Goal: Complete application form: Complete application form

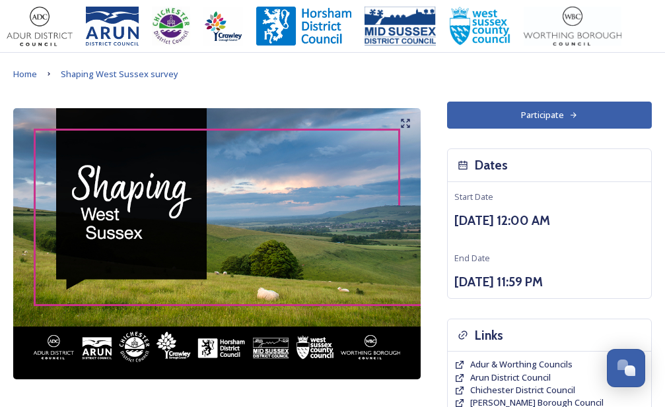
click at [550, 112] on button "Participate" at bounding box center [549, 115] width 205 height 27
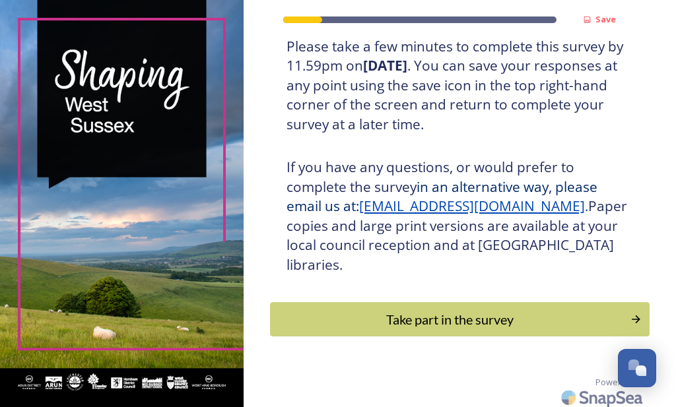
scroll to position [285, 0]
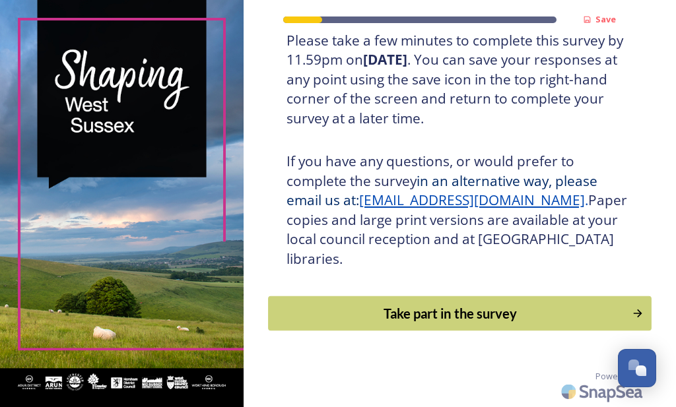
click at [455, 315] on div "Take part in the survey" at bounding box center [450, 314] width 350 height 20
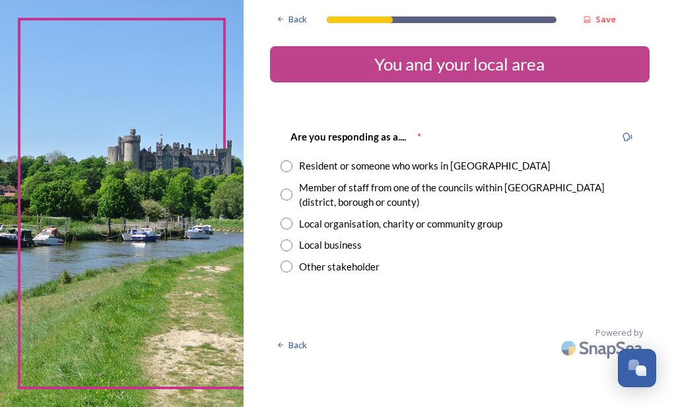
click at [282, 195] on input "radio" at bounding box center [286, 195] width 12 height 12
radio input "true"
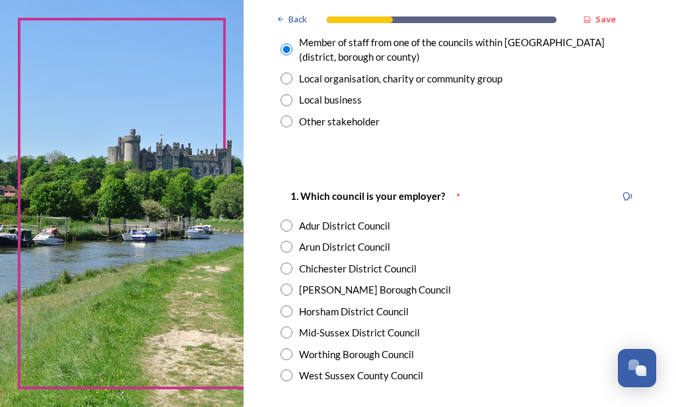
scroll to position [166, 0]
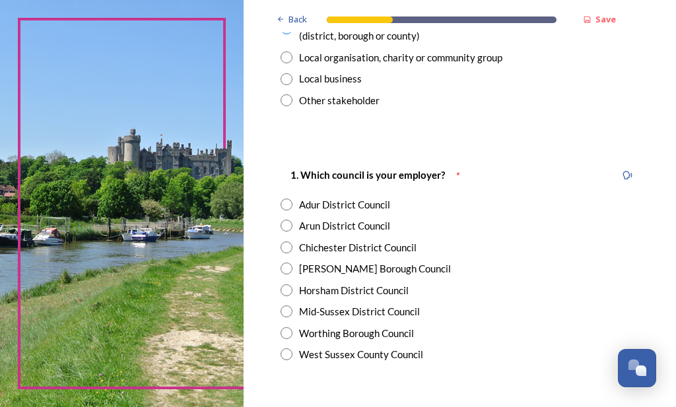
click at [286, 356] on input "radio" at bounding box center [286, 354] width 12 height 12
radio input "true"
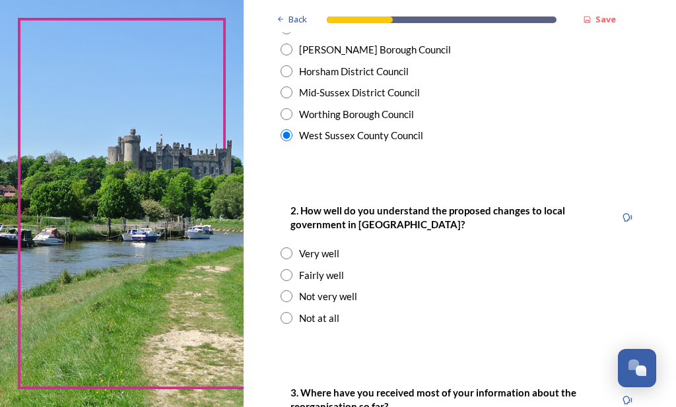
scroll to position [416, 0]
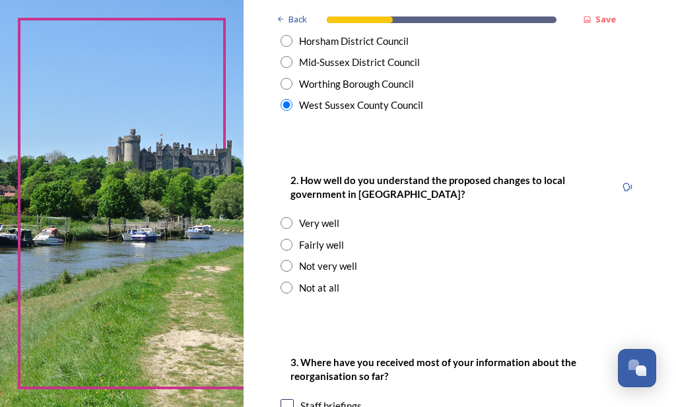
click at [282, 244] on input "radio" at bounding box center [286, 245] width 12 height 12
radio input "true"
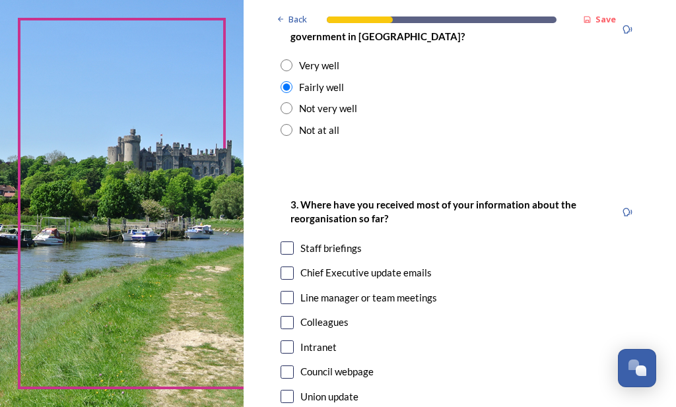
scroll to position [582, 0]
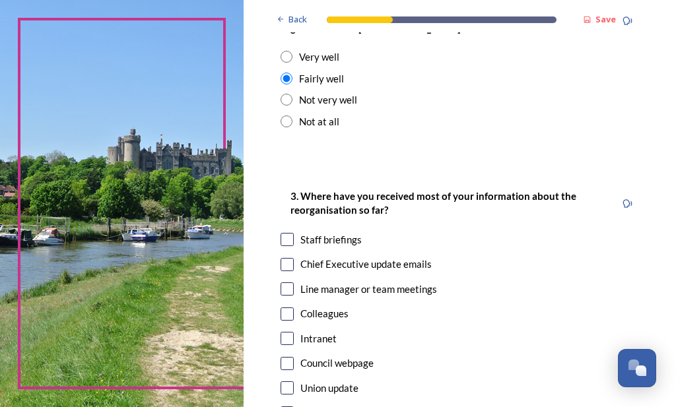
click at [284, 236] on input "checkbox" at bounding box center [286, 239] width 13 height 13
checkbox input "true"
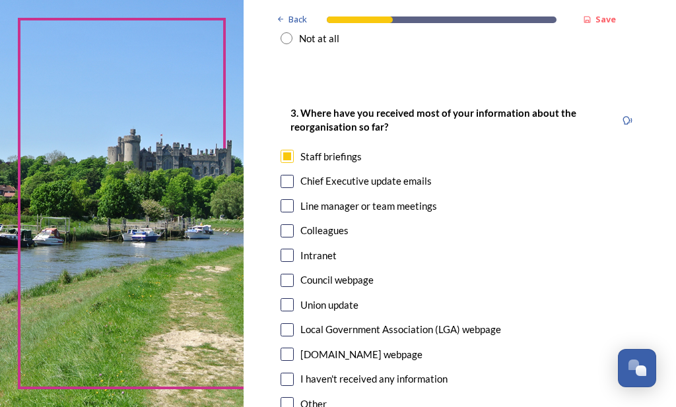
scroll to position [748, 0]
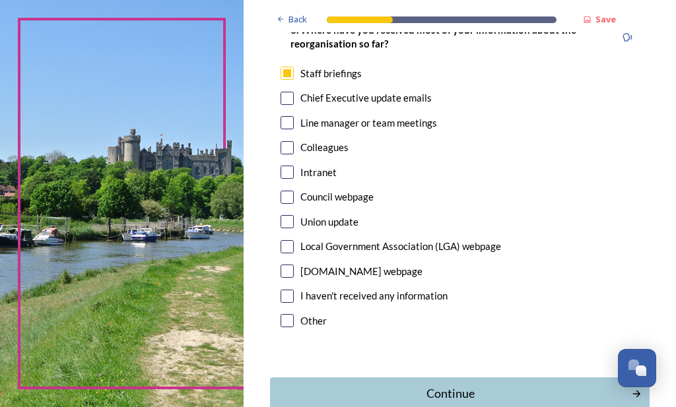
click at [283, 196] on input "checkbox" at bounding box center [286, 197] width 13 height 13
checkbox input "true"
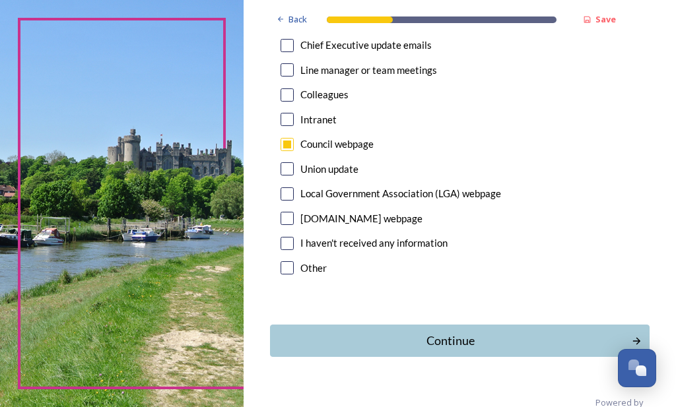
scroll to position [828, 0]
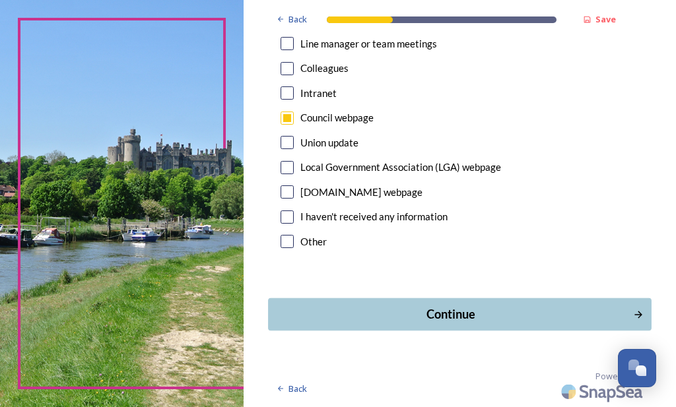
click at [452, 314] on div "Continue" at bounding box center [450, 315] width 350 height 18
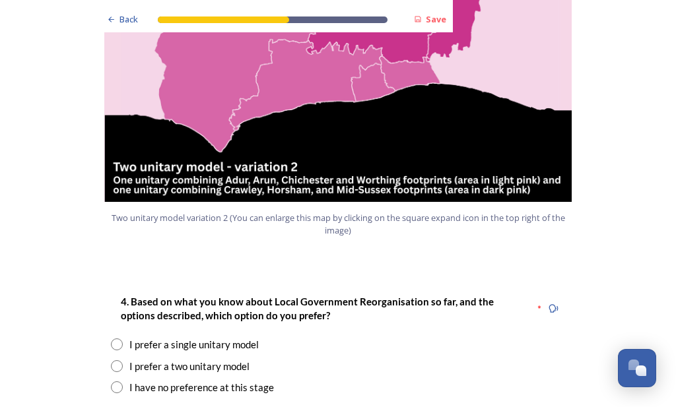
scroll to position [1580, 0]
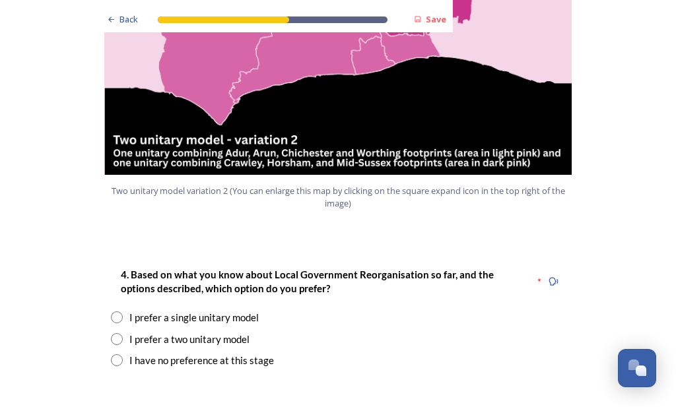
click at [112, 333] on input "radio" at bounding box center [117, 339] width 12 height 12
radio input "true"
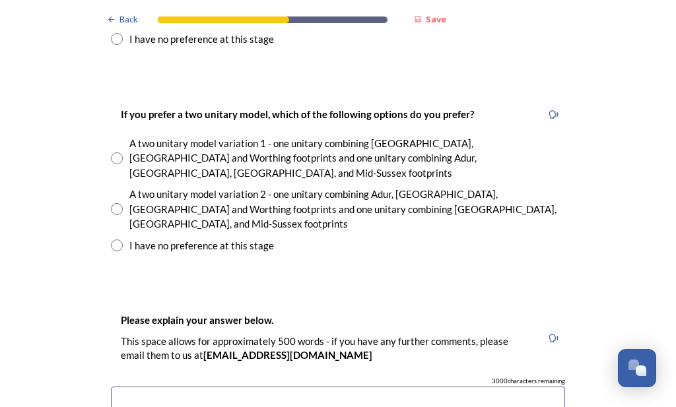
scroll to position [1912, 0]
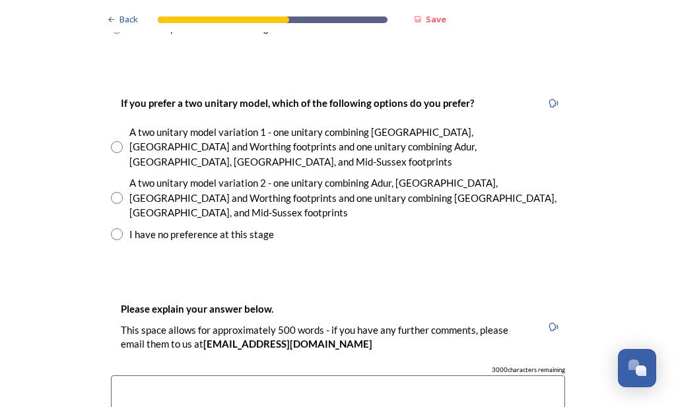
click at [113, 192] on input "radio" at bounding box center [117, 198] width 12 height 12
radio input "true"
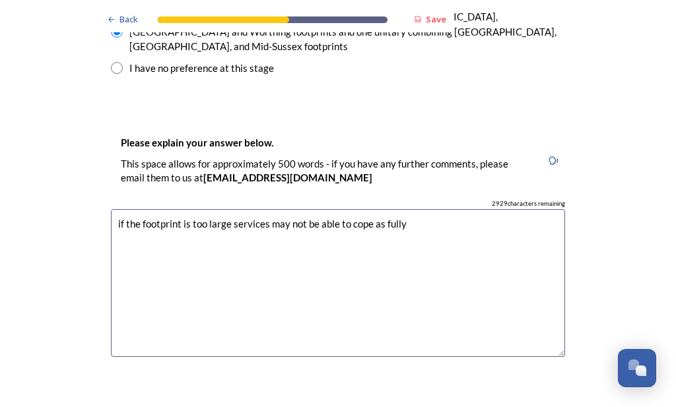
scroll to position [2245, 0]
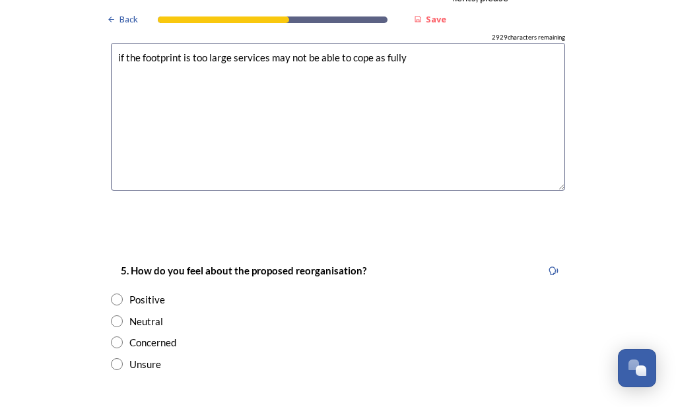
type textarea "if the footprint is too large services may not be able to cope as fully"
click at [112, 358] on input "radio" at bounding box center [117, 364] width 12 height 12
radio input "true"
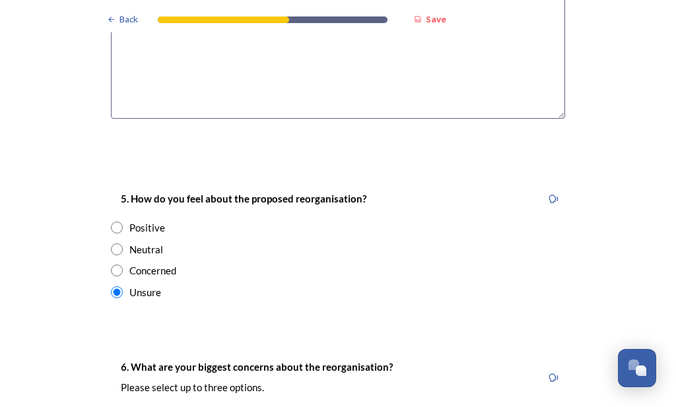
scroll to position [2411, 0]
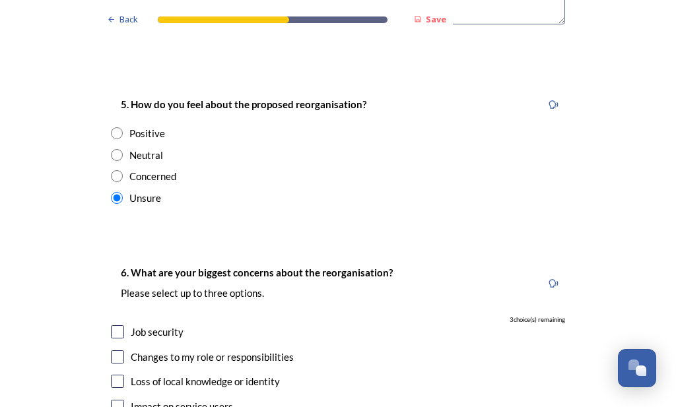
click at [112, 400] on input "checkbox" at bounding box center [117, 406] width 13 height 13
checkbox input "true"
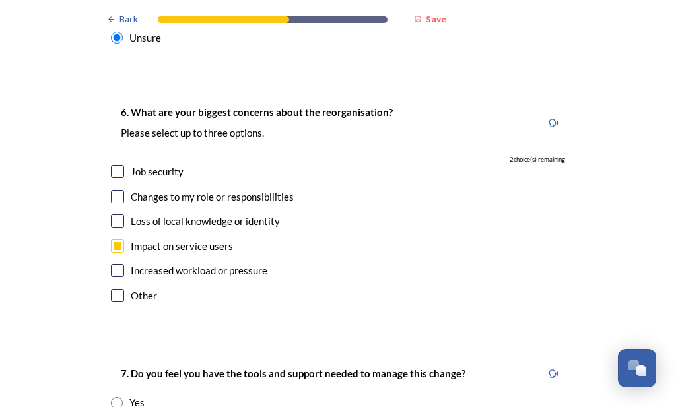
scroll to position [2578, 0]
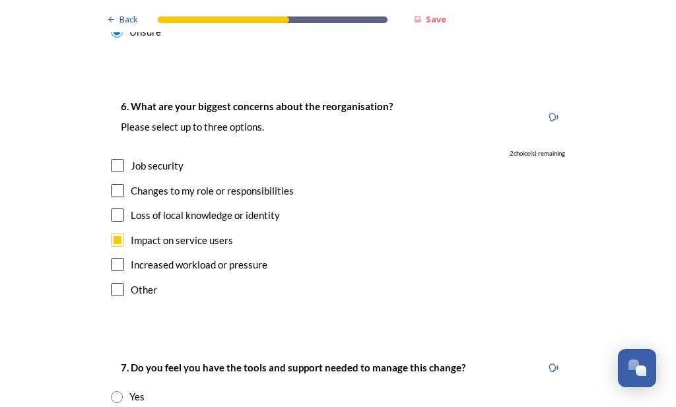
radio input "true"
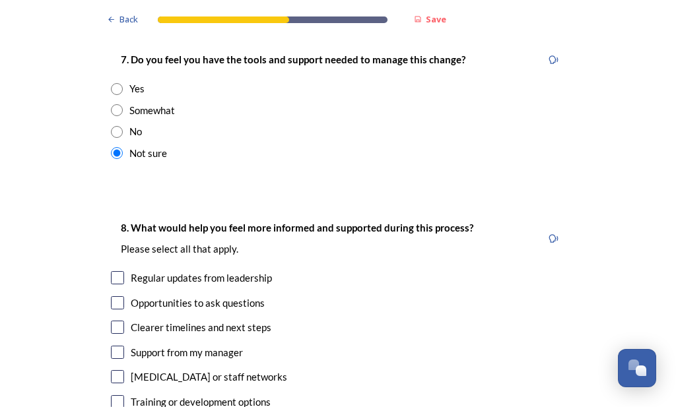
scroll to position [2910, 0]
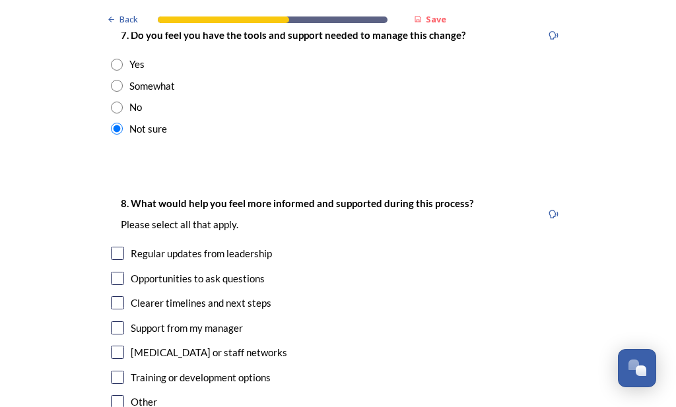
click at [111, 296] on input "checkbox" at bounding box center [117, 302] width 13 height 13
checkbox input "true"
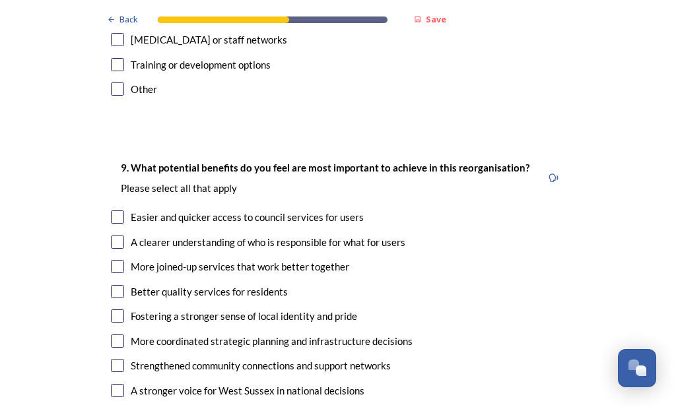
scroll to position [3243, 0]
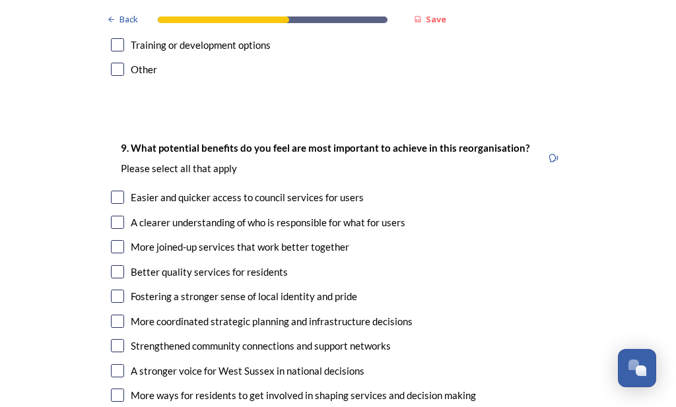
click at [112, 315] on input "checkbox" at bounding box center [117, 321] width 13 height 13
checkbox input "true"
click at [111, 364] on input "checkbox" at bounding box center [117, 370] width 13 height 13
checkbox input "true"
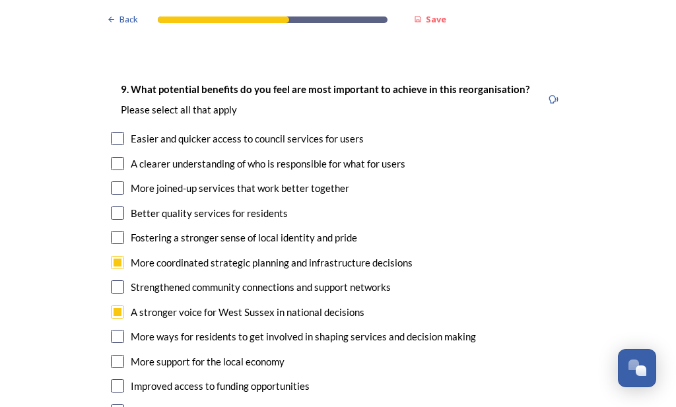
scroll to position [3326, 0]
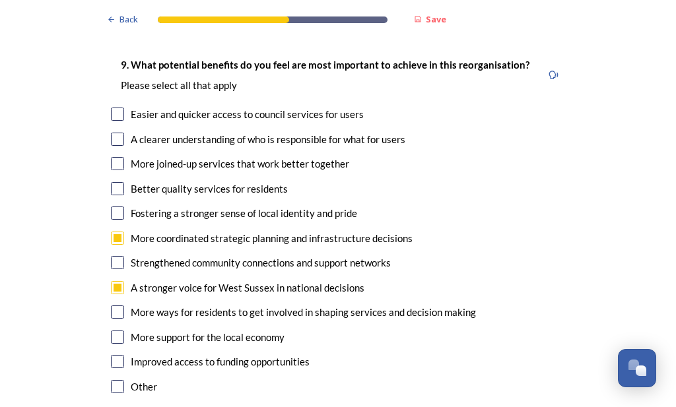
click at [112, 331] on input "checkbox" at bounding box center [117, 337] width 13 height 13
checkbox input "true"
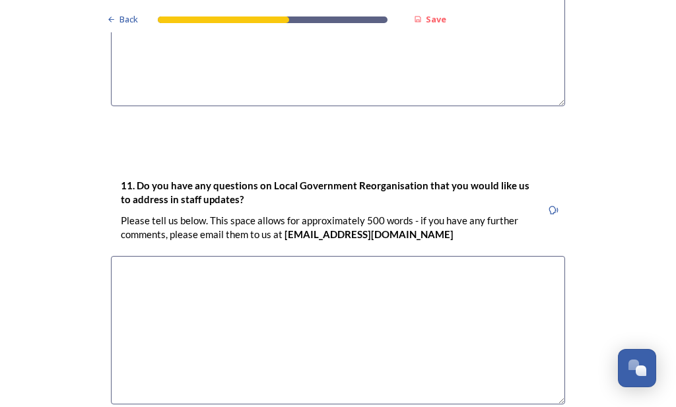
scroll to position [3991, 0]
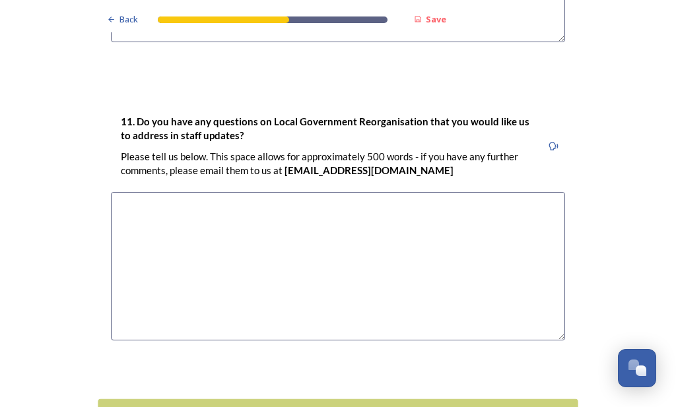
click at [348, 406] on div "Continue" at bounding box center [329, 415] width 447 height 18
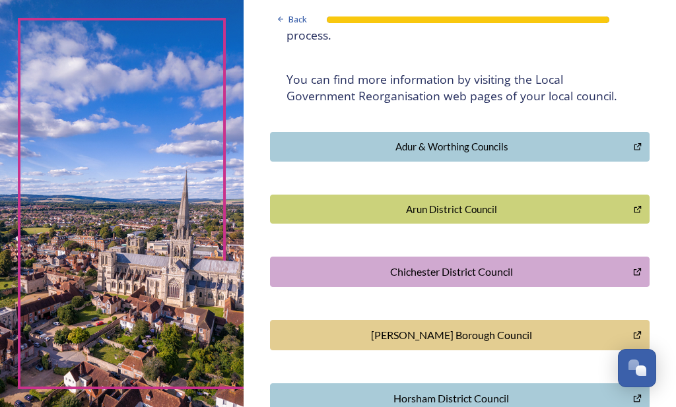
scroll to position [0, 0]
